Goal: Task Accomplishment & Management: Manage account settings

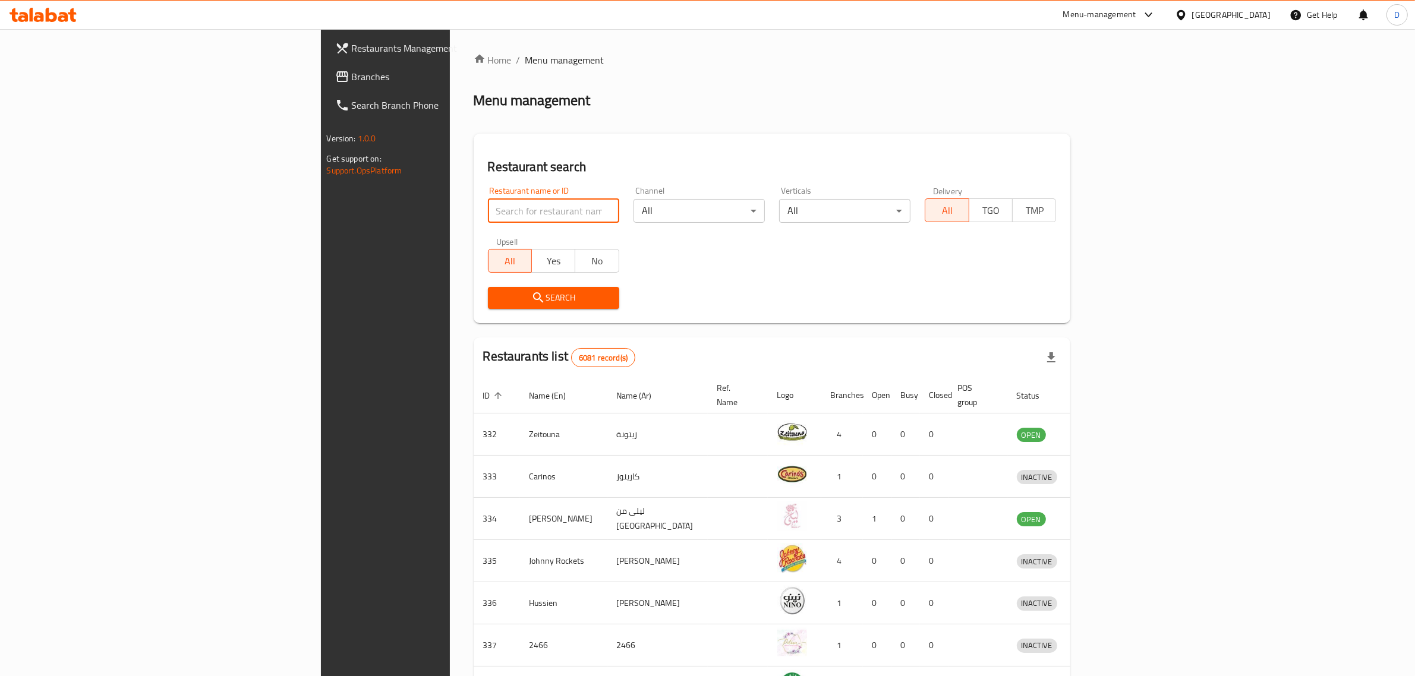
click at [488, 216] on input "search" at bounding box center [553, 211] width 131 height 24
click at [1136, 17] on div "Menu-management" at bounding box center [1099, 15] width 73 height 14
click at [1131, 131] on div "Restaurant-Management" at bounding box center [1085, 131] width 112 height 27
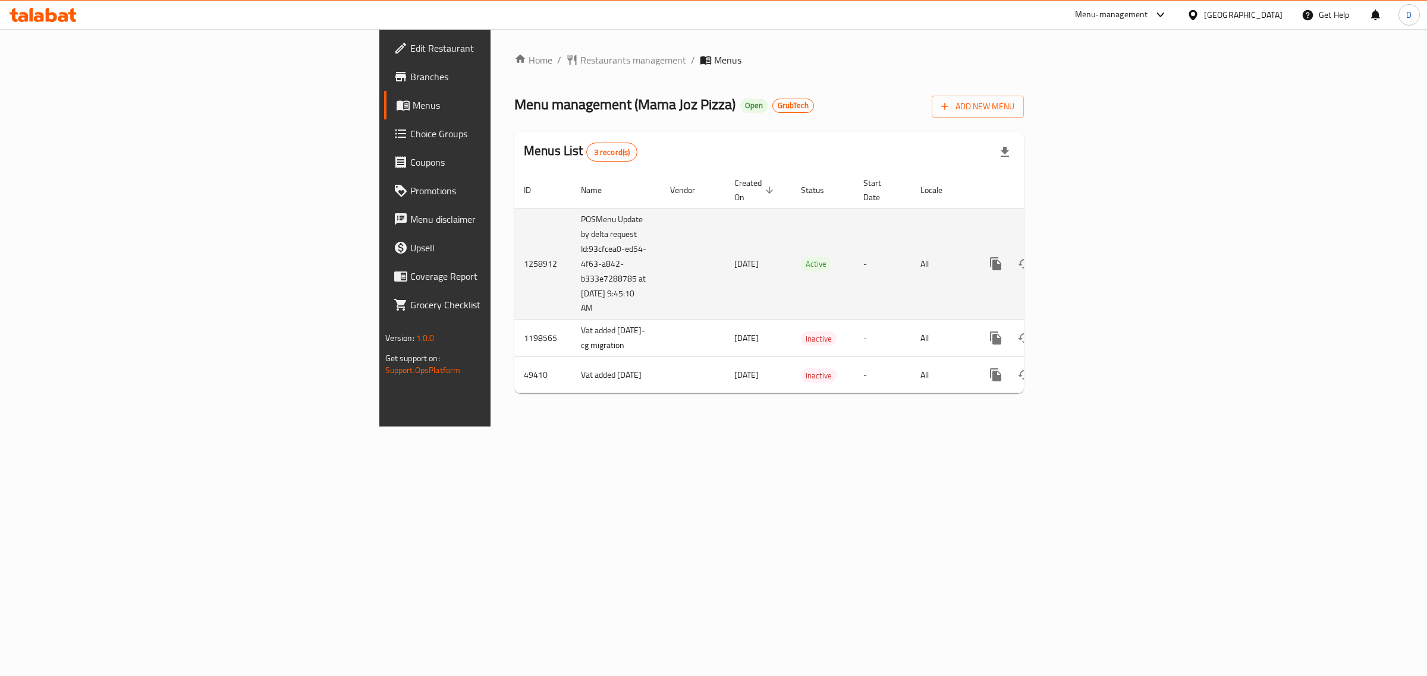
click at [1088, 257] on icon "enhanced table" at bounding box center [1081, 264] width 14 height 14
